Goal: Task Accomplishment & Management: Use online tool/utility

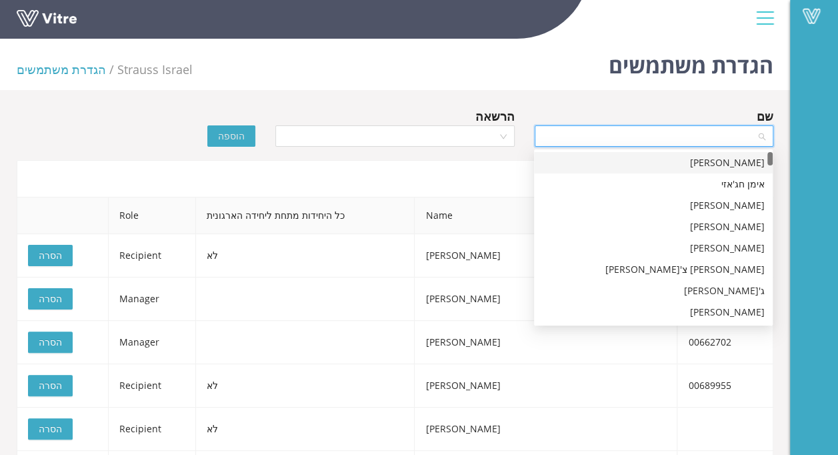
click at [658, 144] on input "search" at bounding box center [649, 136] width 213 height 20
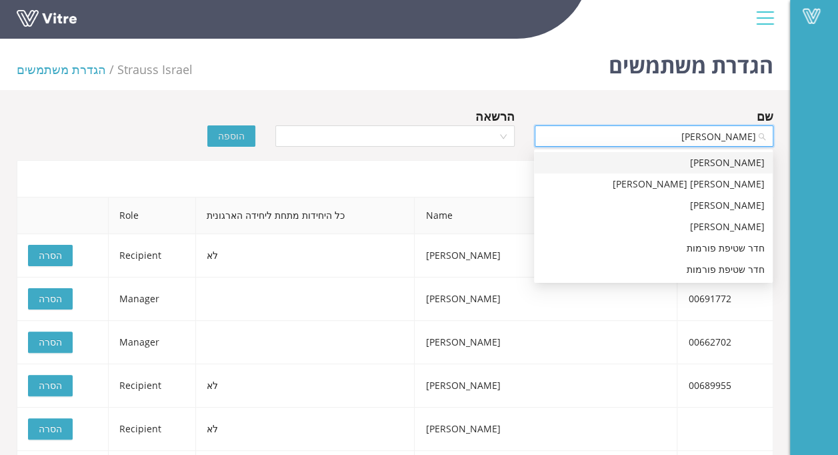
type input "[PERSON_NAME]"
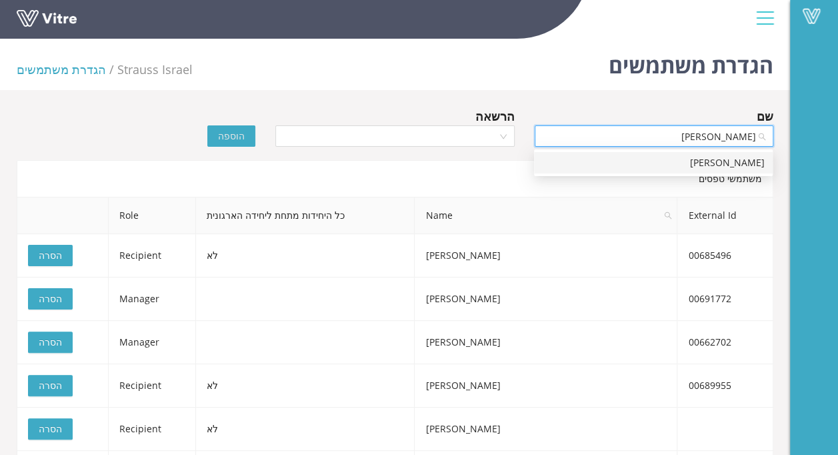
click at [689, 167] on div "[PERSON_NAME]" at bounding box center [653, 162] width 223 height 15
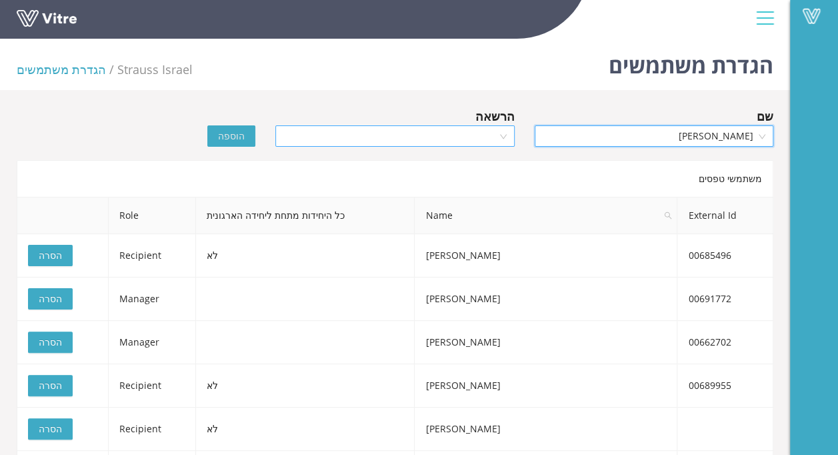
click at [399, 136] on input "search" at bounding box center [389, 136] width 213 height 20
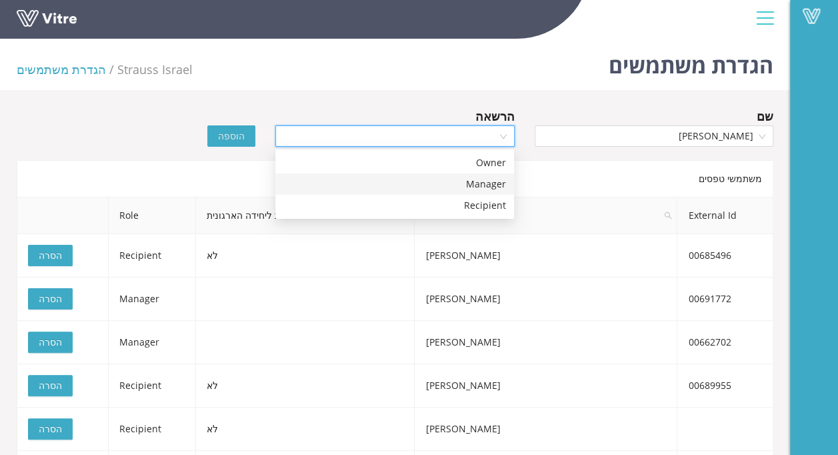
click at [479, 190] on div "Manager" at bounding box center [394, 184] width 223 height 15
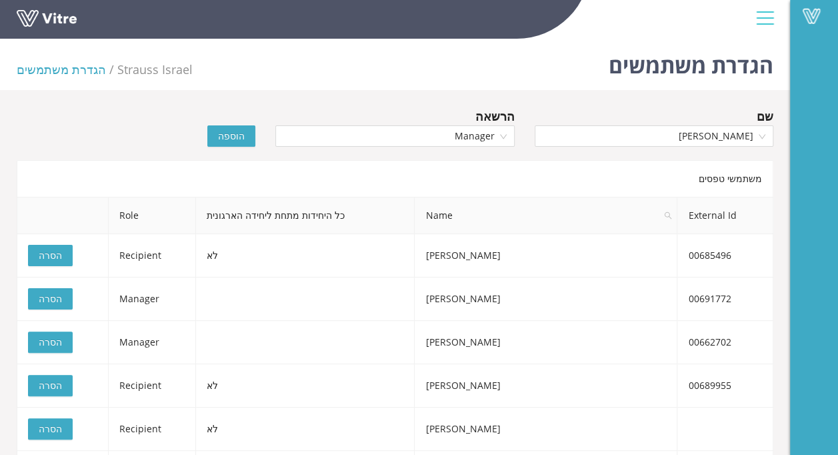
click at [229, 141] on span "הוספה" at bounding box center [231, 136] width 27 height 15
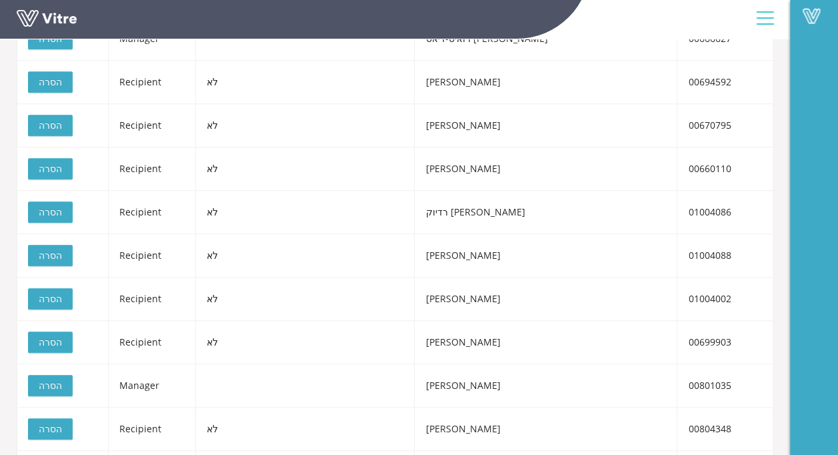
scroll to position [2969, 0]
